Goal: Task Accomplishment & Management: Use online tool/utility

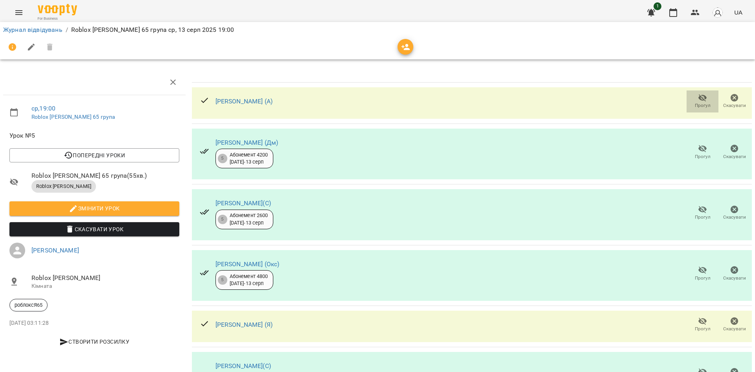
click at [699, 96] on icon "button" at bounding box center [703, 97] width 9 height 7
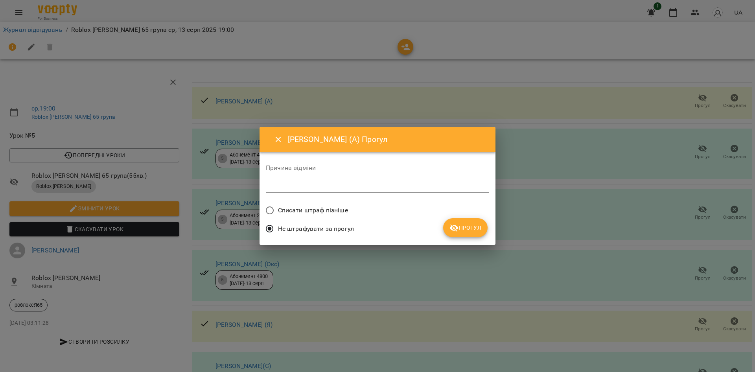
click at [303, 212] on span "Списати штраф пізніше" at bounding box center [313, 210] width 70 height 9
click at [478, 230] on span "Прогул" at bounding box center [466, 227] width 32 height 9
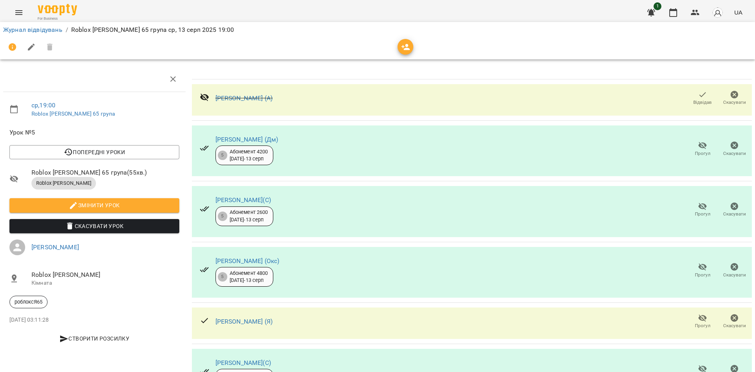
scroll to position [177, 0]
click at [698, 314] on icon "button" at bounding box center [702, 318] width 9 height 9
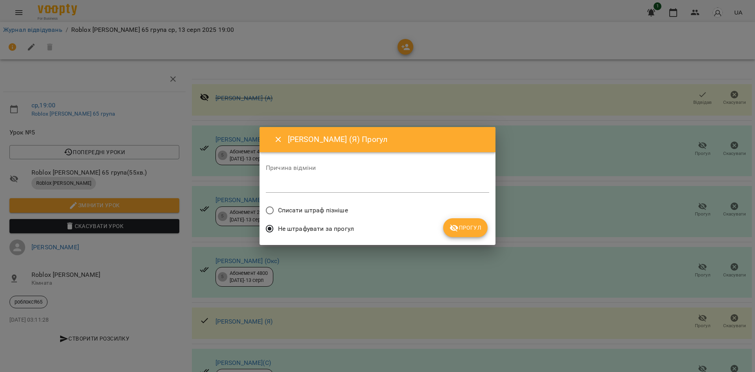
click at [297, 207] on label "Списати штраф пізніше" at bounding box center [305, 210] width 87 height 17
click at [468, 229] on span "Прогул" at bounding box center [466, 227] width 32 height 9
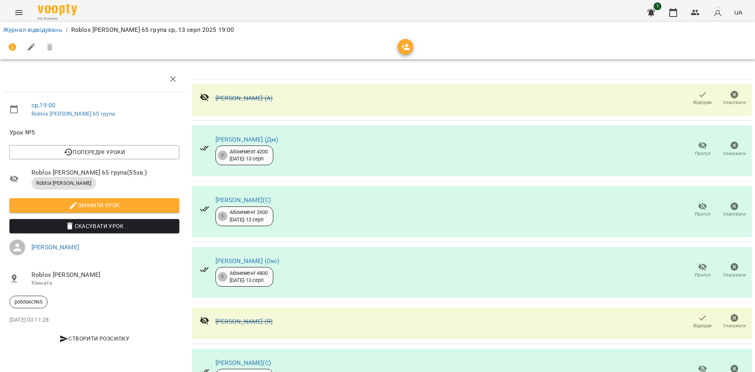
scroll to position [236, 0]
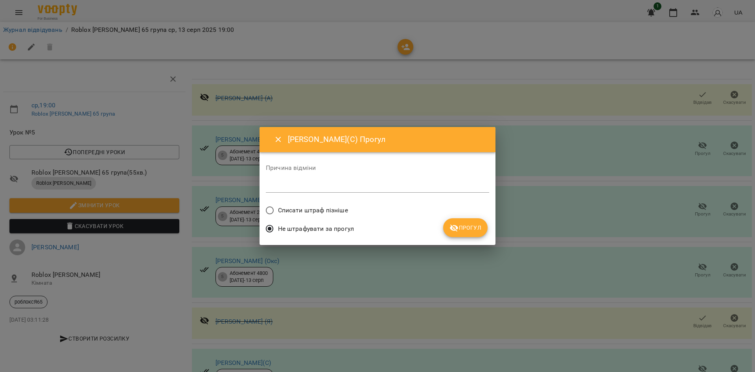
click at [316, 207] on span "Списати штраф пізніше" at bounding box center [313, 210] width 70 height 9
click at [459, 218] on button "Прогул" at bounding box center [465, 227] width 44 height 19
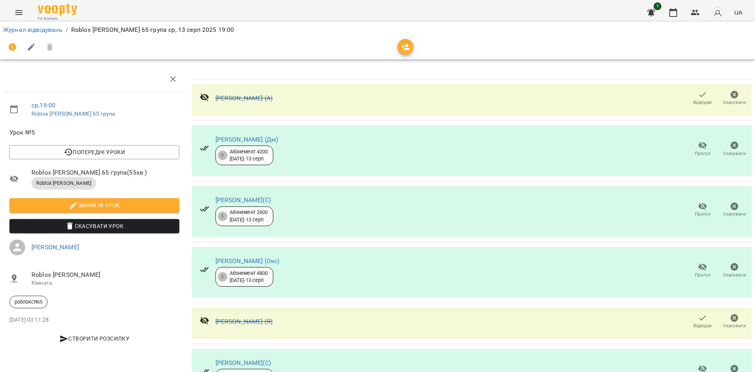
scroll to position [273, 0]
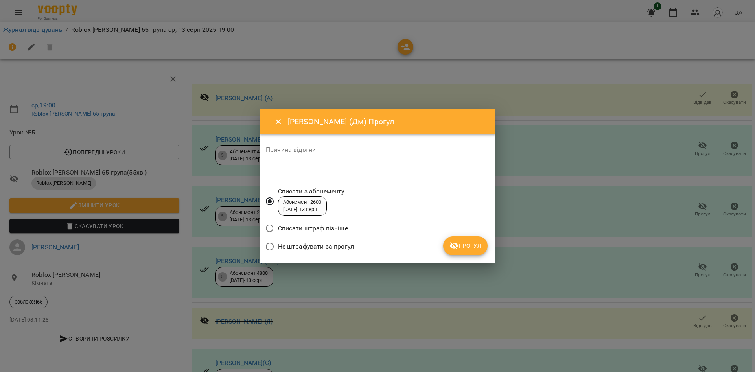
click at [485, 244] on button "Прогул" at bounding box center [465, 245] width 44 height 19
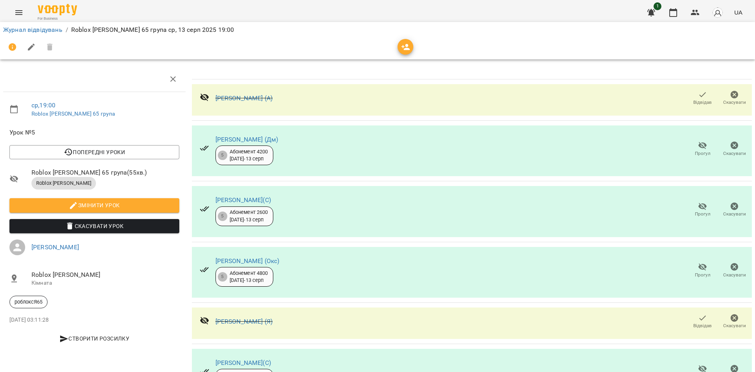
scroll to position [0, 0]
